Goal: Task Accomplishment & Management: Complete application form

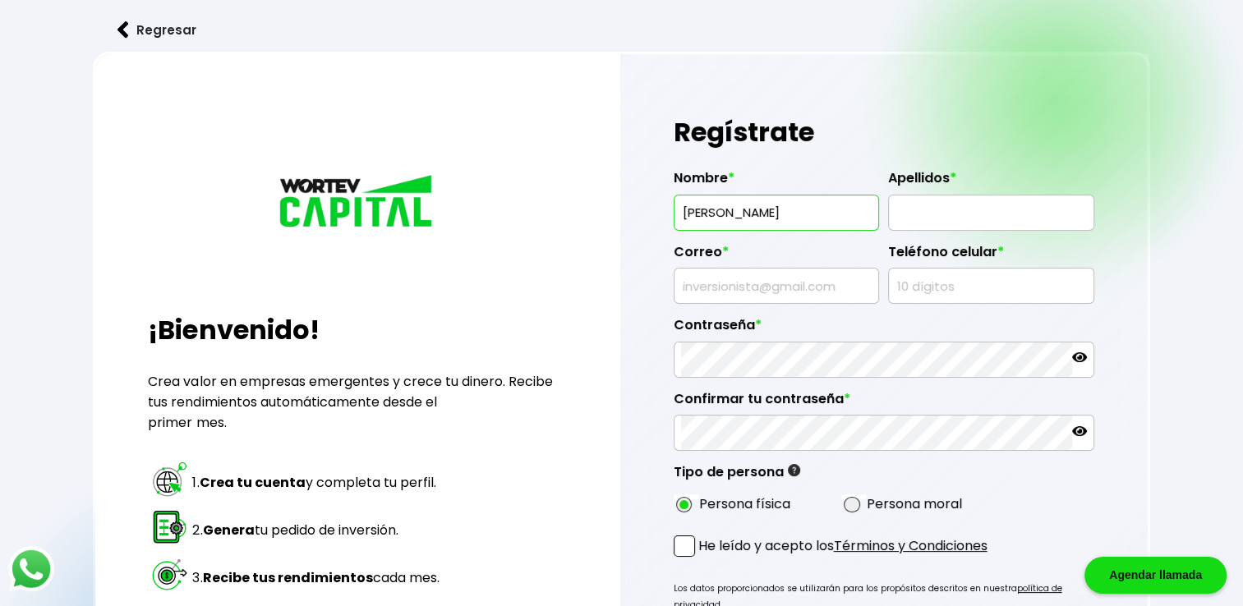
click at [837, 132] on h1 "Regístrate" at bounding box center [884, 132] width 421 height 49
click at [980, 216] on input "text" at bounding box center [991, 213] width 191 height 35
type input "[PERSON_NAME]"
click at [778, 290] on input "text" at bounding box center [776, 286] width 191 height 35
type input "[EMAIL_ADDRESS][DOMAIN_NAME]"
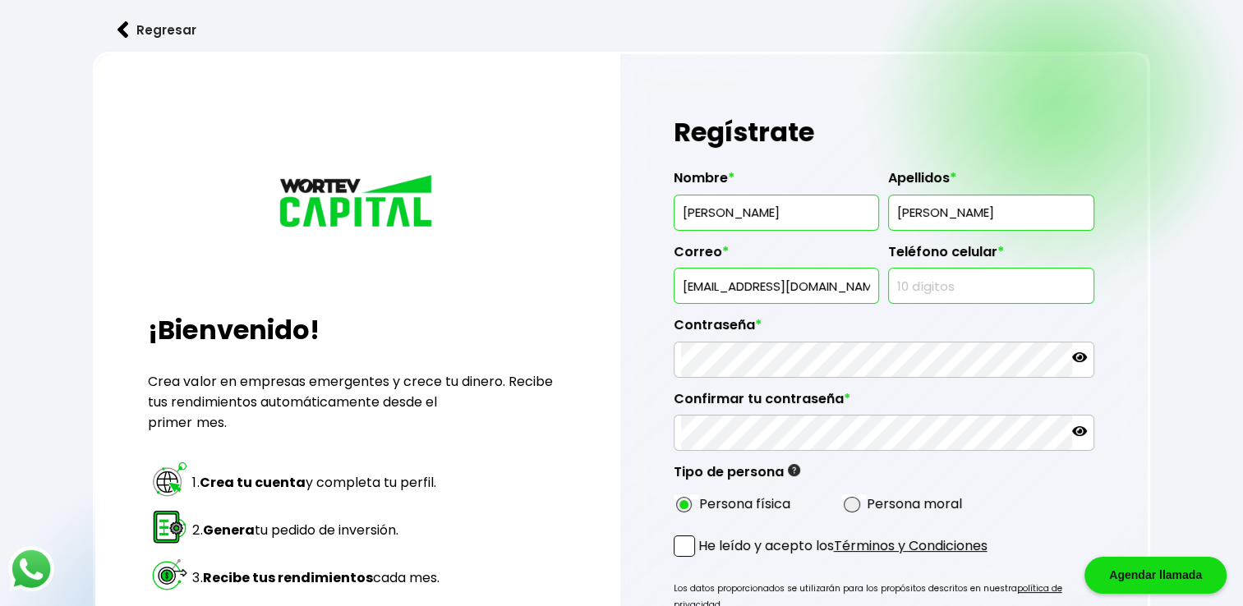
click at [929, 274] on input "text" at bounding box center [991, 286] width 191 height 35
type input "7225603827"
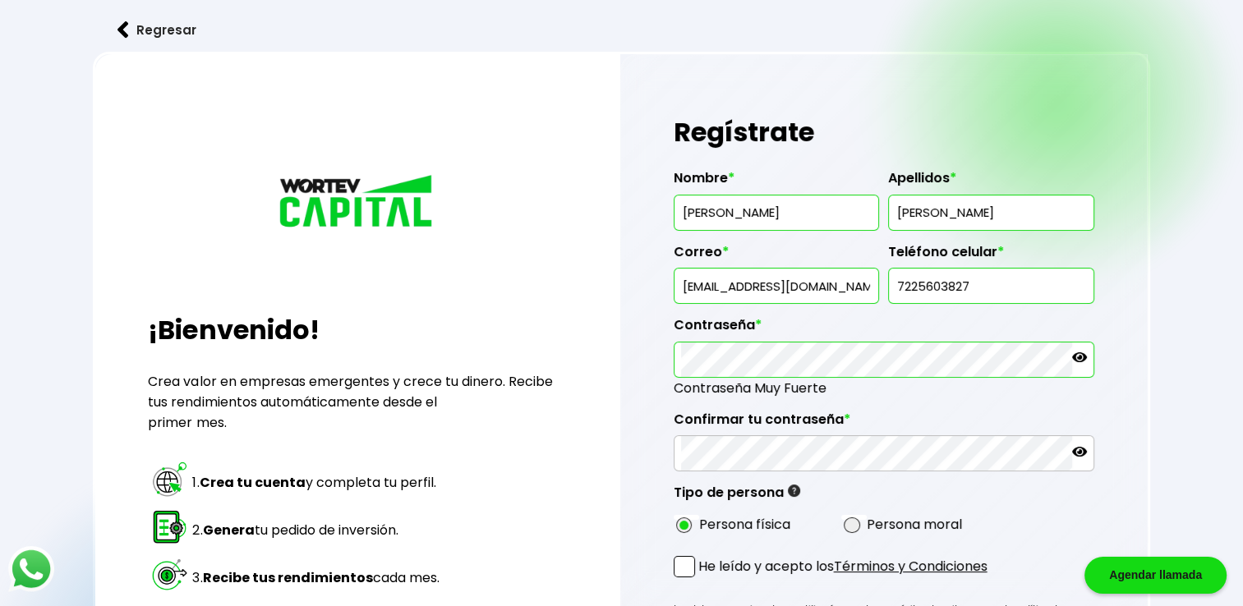
click at [1082, 353] on icon at bounding box center [1079, 357] width 15 height 15
click at [1081, 452] on icon at bounding box center [1079, 452] width 15 height 15
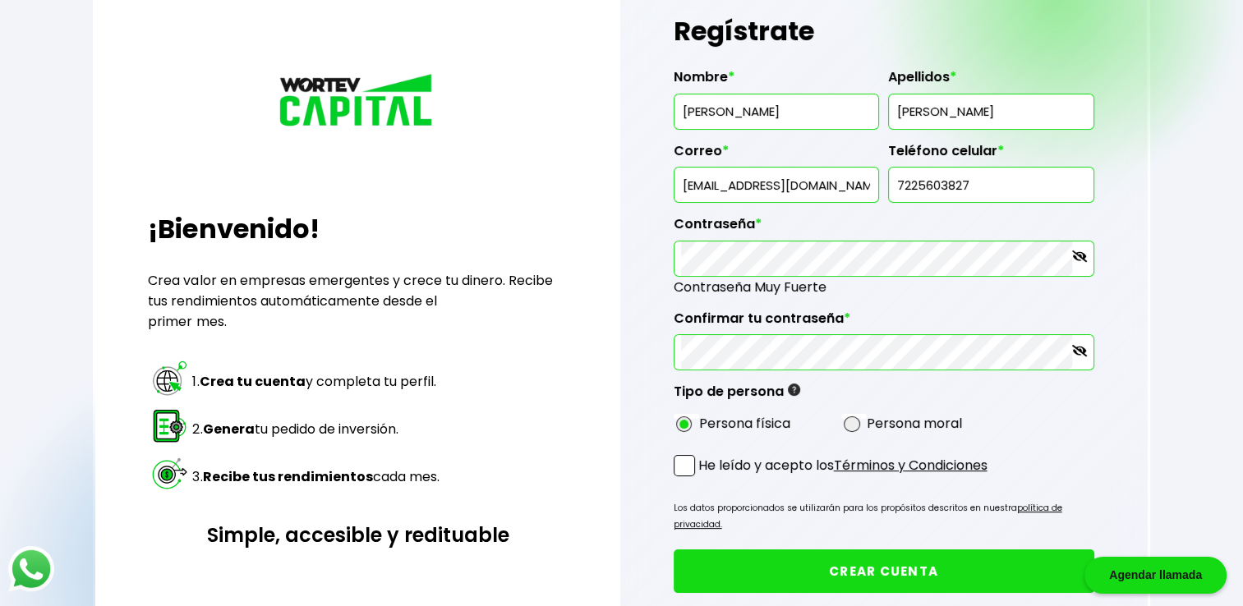
scroll to position [102, 0]
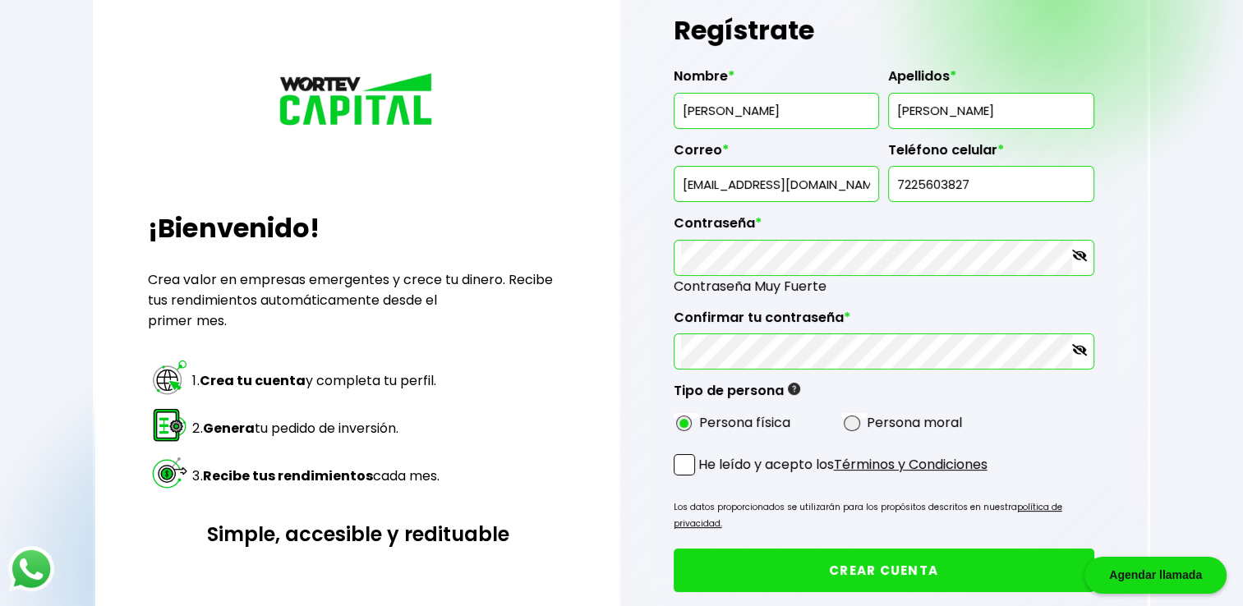
click at [684, 465] on span at bounding box center [684, 464] width 21 height 21
click at [702, 477] on input "He leído y acepto los Términos y Condiciones" at bounding box center [702, 477] width 0 height 0
click at [762, 552] on button "CREAR CUENTA" at bounding box center [884, 571] width 421 height 44
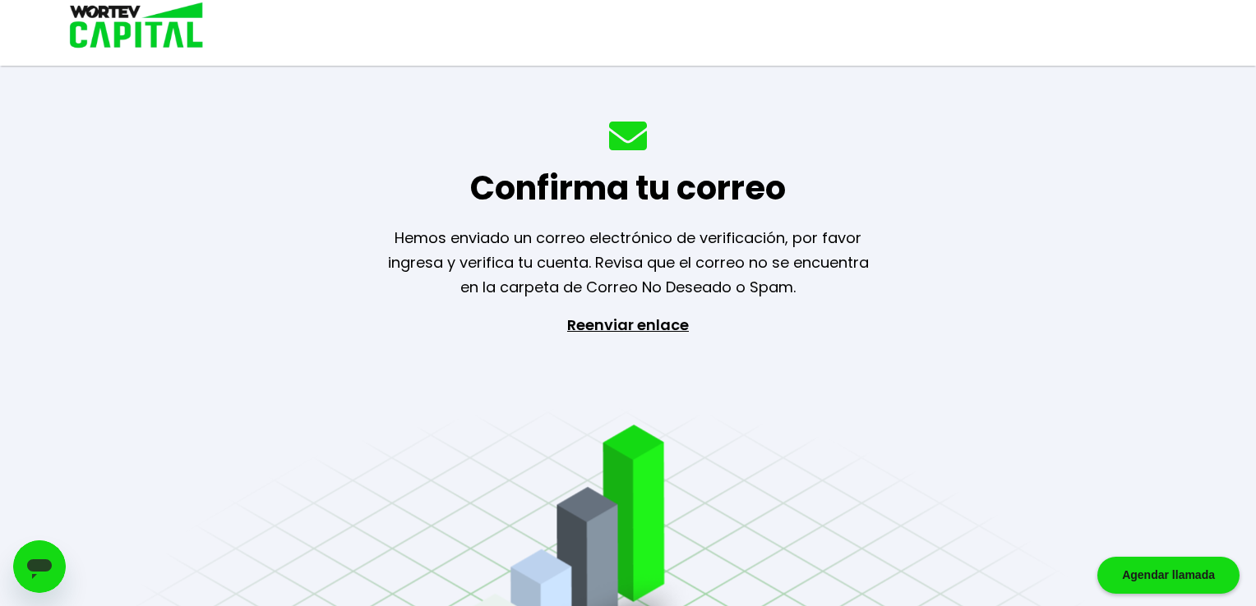
drag, startPoint x: 1255, startPoint y: 100, endPoint x: 1252, endPoint y: 249, distance: 148.8
click at [1243, 249] on div "Confirma tu correo Hemos enviado un correo electrónico de verificación, por fav…" at bounding box center [628, 303] width 1256 height 606
